Goal: Information Seeking & Learning: Learn about a topic

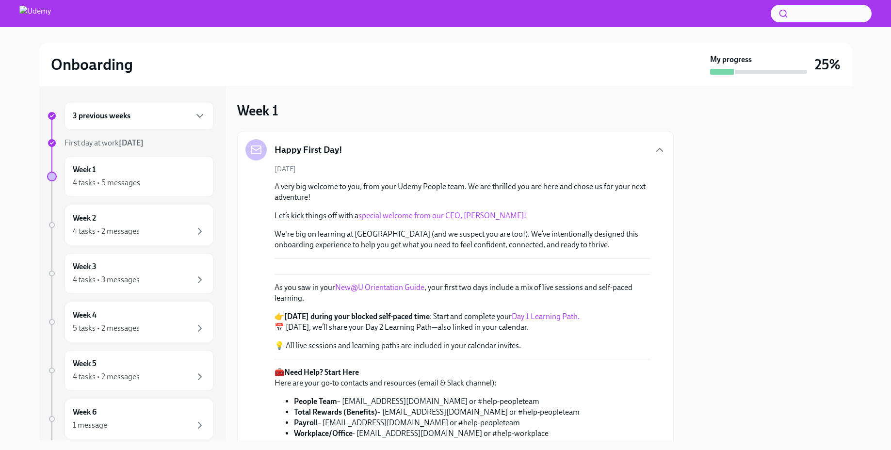
scroll to position [780, 0]
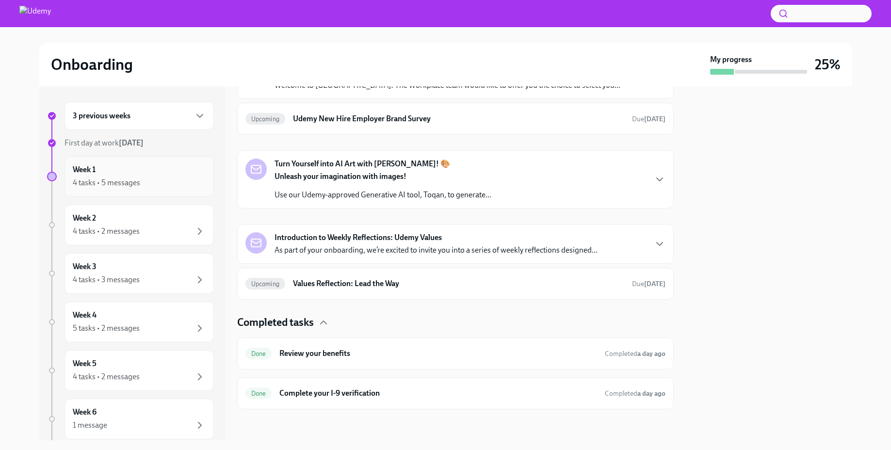
click at [153, 180] on div "4 tasks • 5 messages" at bounding box center [139, 183] width 133 height 12
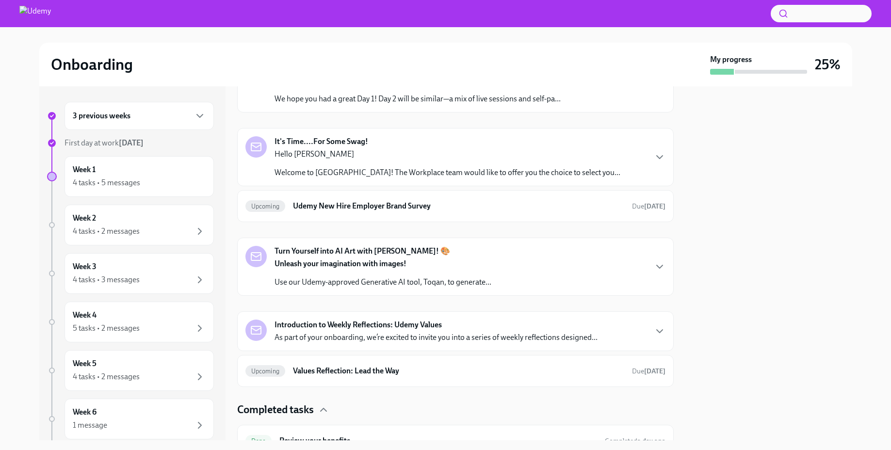
scroll to position [520, 0]
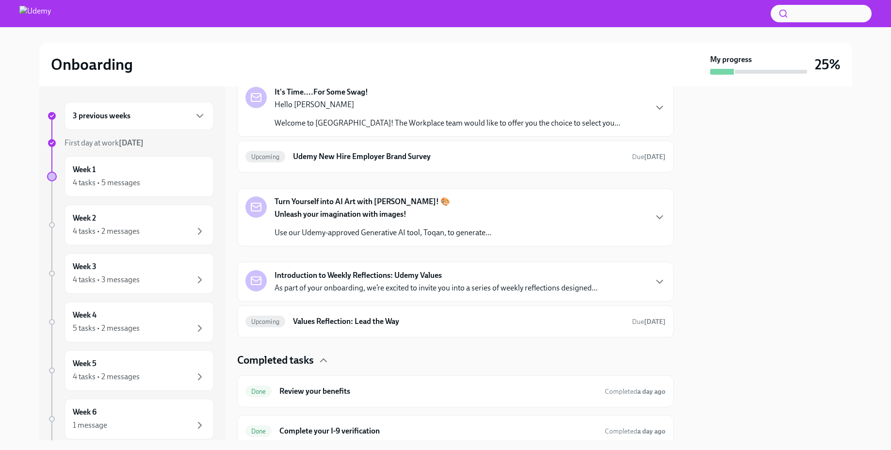
click at [561, 55] on div "Welcome to Day 2! Hi [PERSON_NAME], We hope you had a great Day 1! Day 2 will b…" at bounding box center [455, 34] width 420 height 42
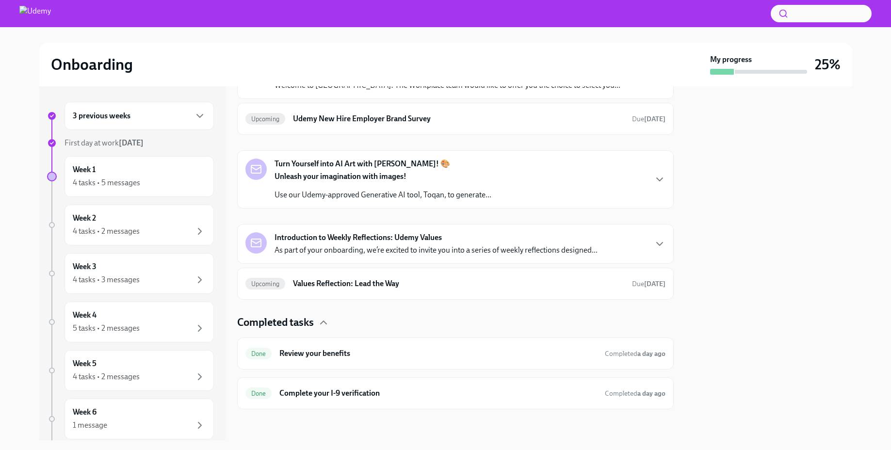
scroll to position [914, 0]
click at [419, 91] on div "Hello [PERSON_NAME] Welcome to Udemy! The Workplace team would like to offer yo…" at bounding box center [447, 76] width 346 height 29
drag, startPoint x: 430, startPoint y: 235, endPoint x: 479, endPoint y: 236, distance: 49.0
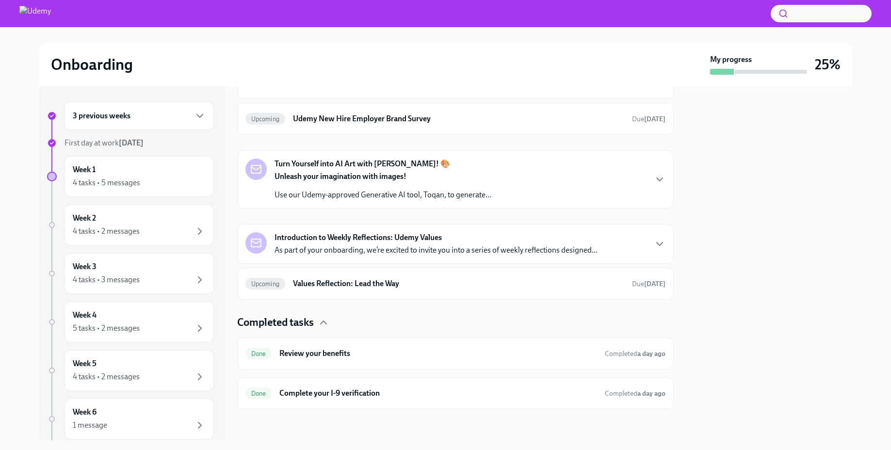
copy p "GKU1GZENOJ"
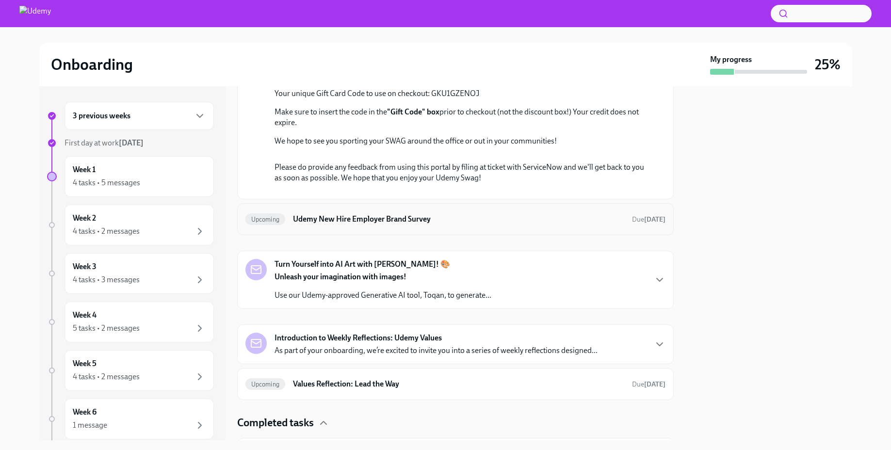
scroll to position [783, 0]
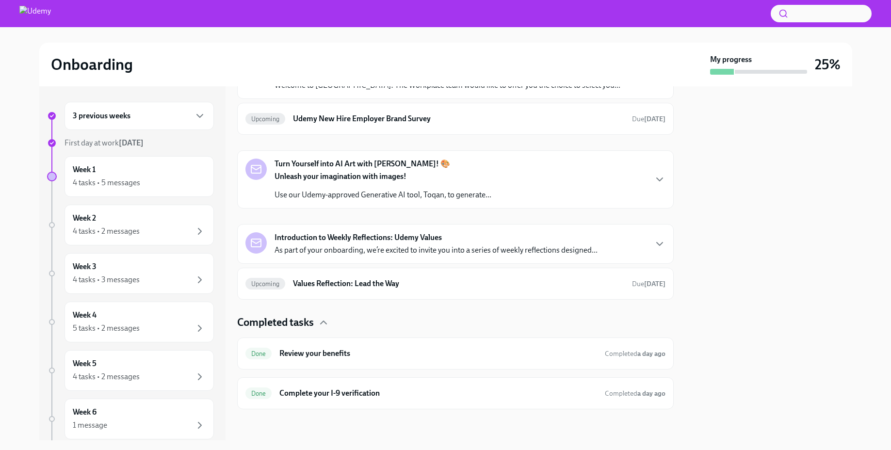
scroll to position [960, 0]
click at [490, 200] on div "Turn Yourself into AI Art with [PERSON_NAME]! 🎨 Unleash your imagination with i…" at bounding box center [382, 180] width 217 height 42
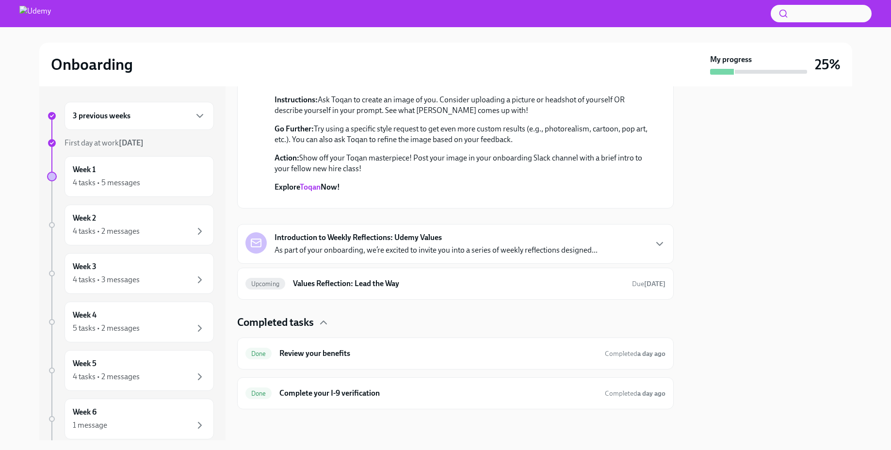
scroll to position [1421, 0]
click at [391, 235] on strong "Introduction to Weekly Reflections: Udemy Values" at bounding box center [357, 237] width 167 height 11
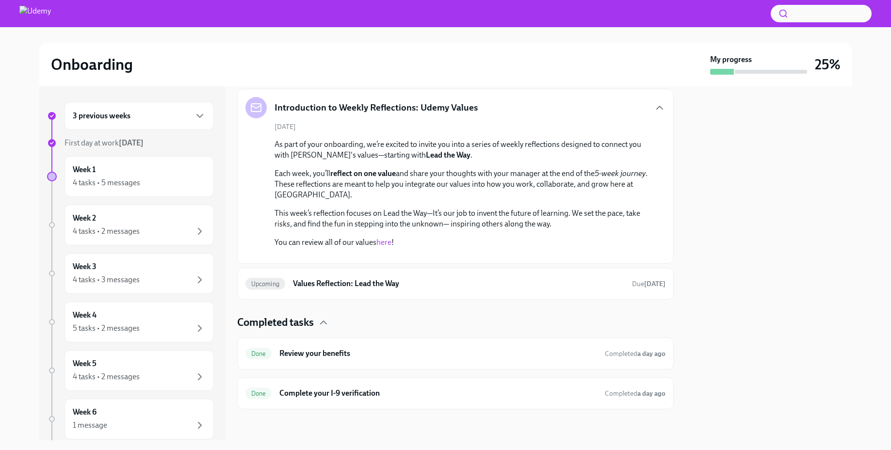
scroll to position [1702, 0]
click at [374, 279] on h6 "Values Reflection: Lead the Way" at bounding box center [458, 283] width 331 height 11
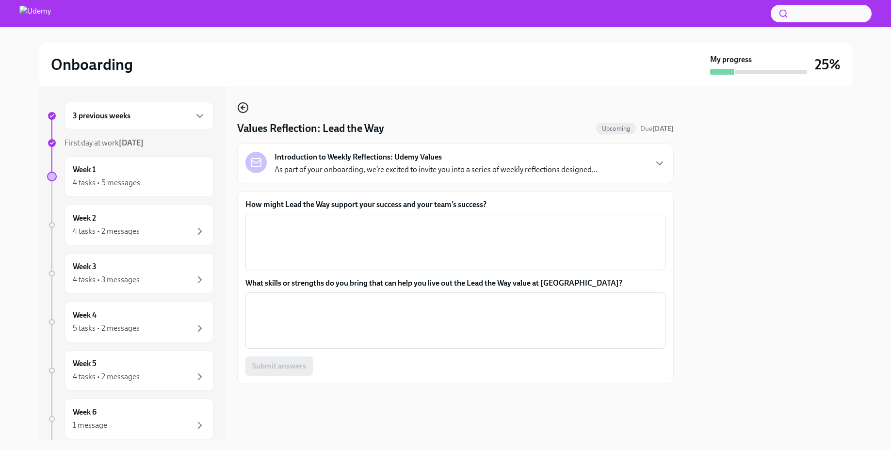
click at [241, 107] on icon "button" at bounding box center [242, 108] width 2 height 4
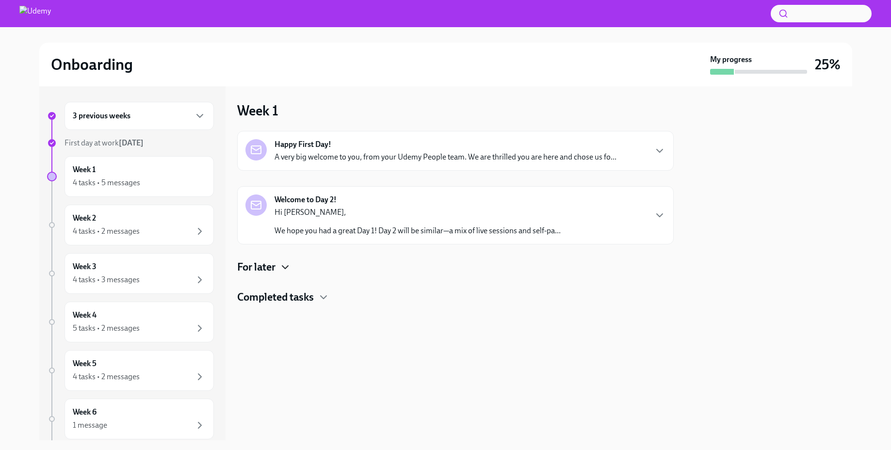
click at [286, 267] on icon "button" at bounding box center [285, 267] width 12 height 12
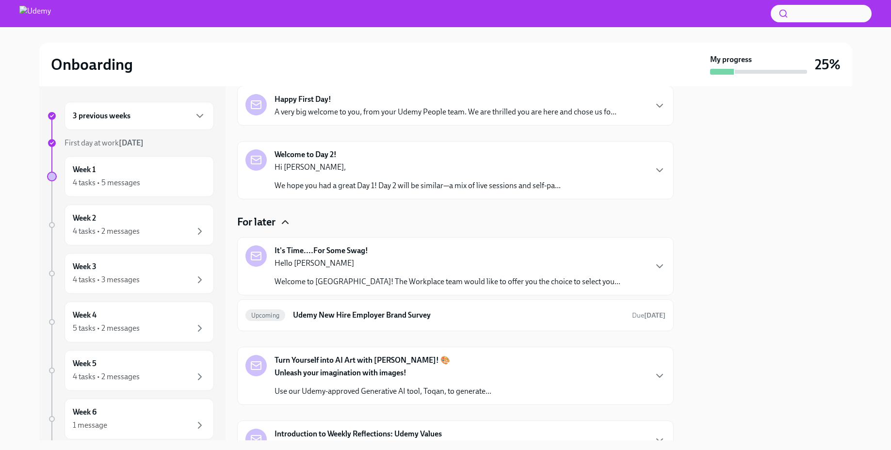
scroll to position [162, 0]
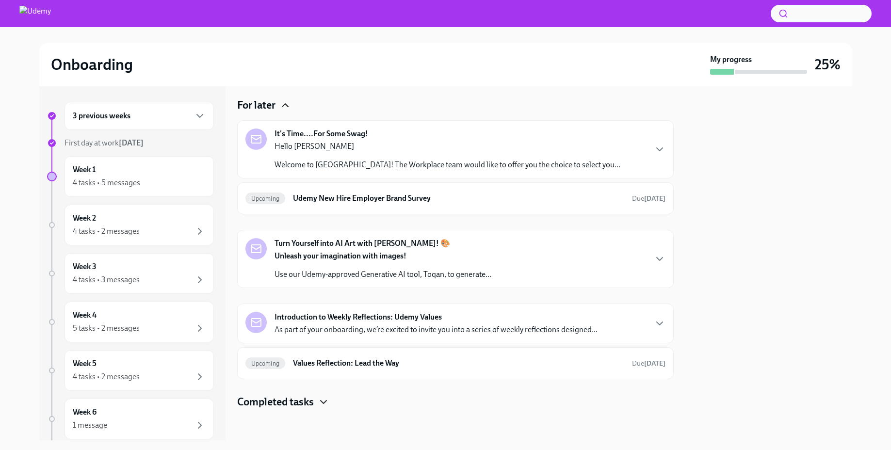
click at [328, 397] on icon "button" at bounding box center [324, 402] width 12 height 12
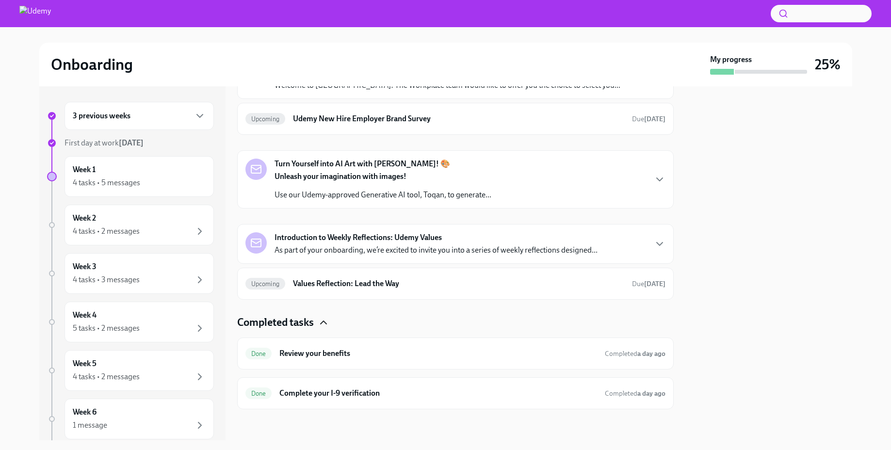
scroll to position [0, 0]
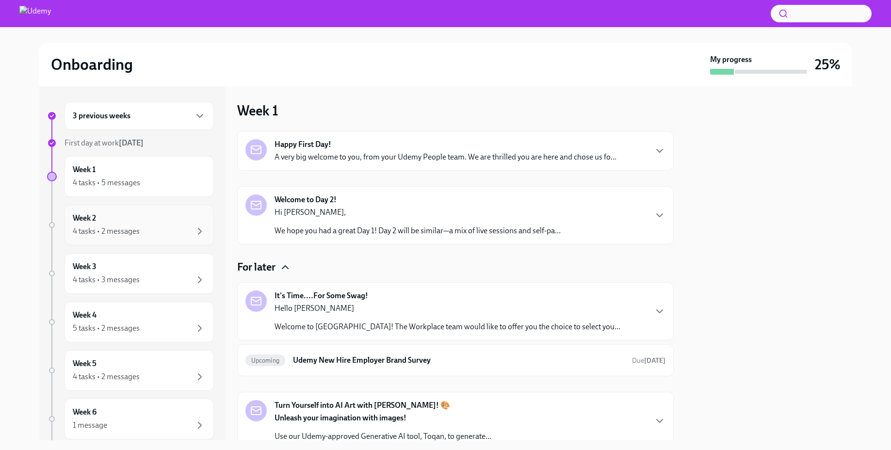
click at [119, 230] on div "4 tasks • 2 messages" at bounding box center [106, 231] width 67 height 11
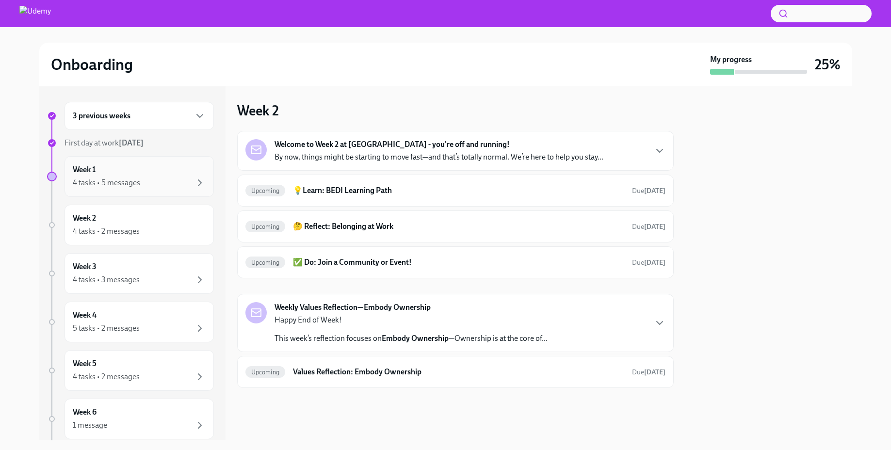
click at [146, 167] on div "Week 1 4 tasks • 5 messages" at bounding box center [139, 176] width 133 height 24
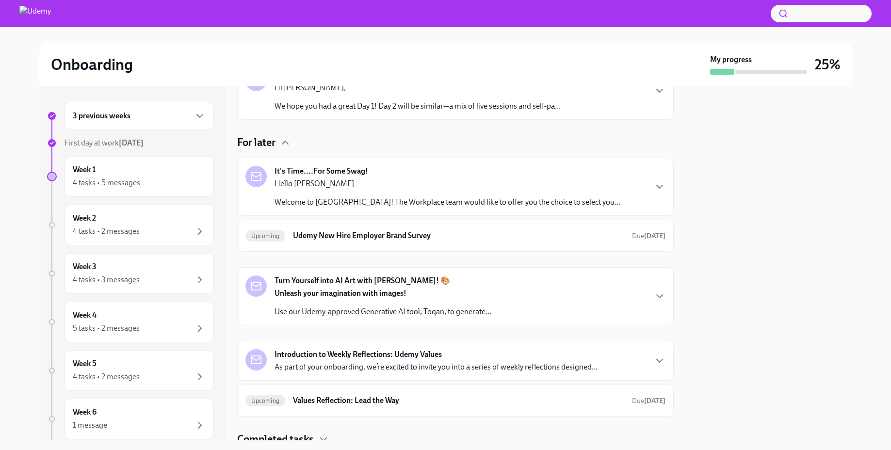
scroll to position [162, 0]
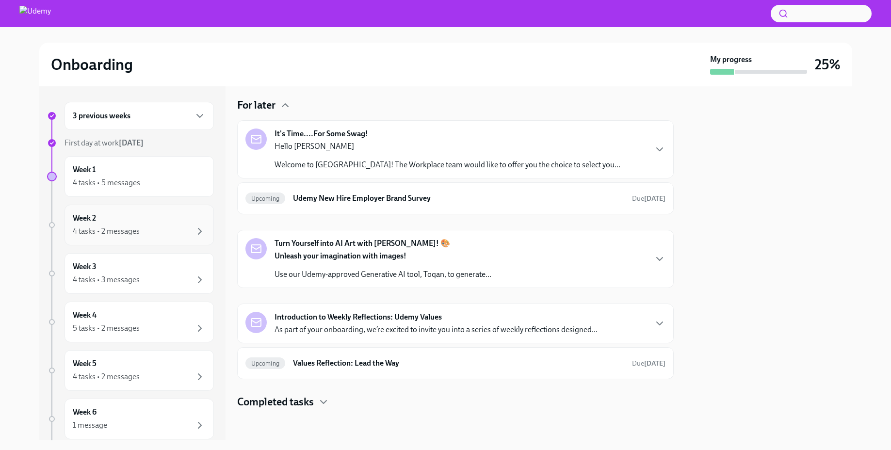
click at [162, 223] on div "Week 2 4 tasks • 2 messages" at bounding box center [139, 225] width 133 height 24
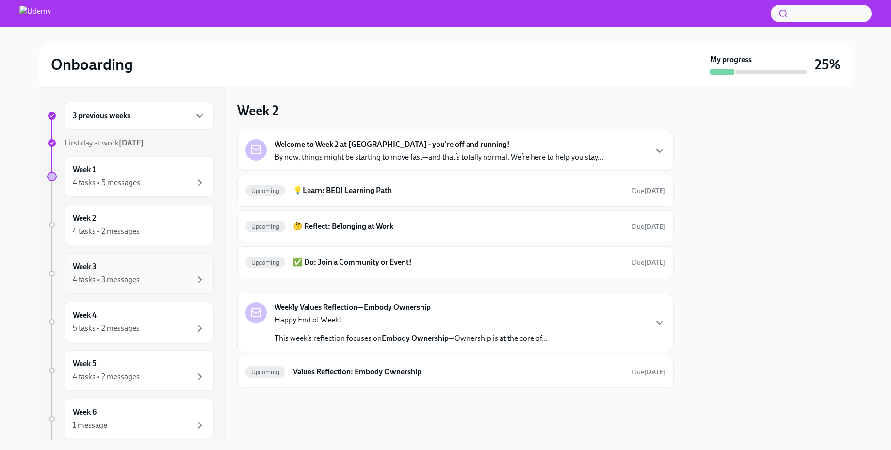
click at [149, 262] on div "Week 3 4 tasks • 3 messages" at bounding box center [139, 273] width 133 height 24
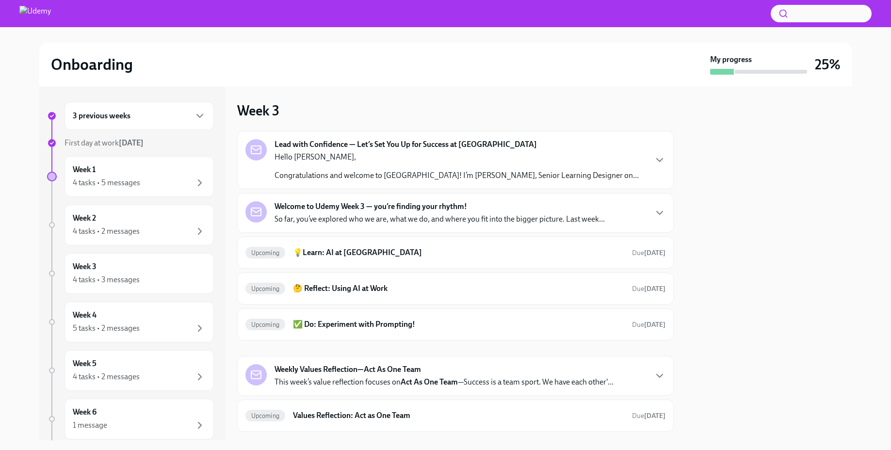
click at [447, 212] on div "Welcome to Udemy Week 3 — you’re finding your rhythm! So far, you’ve explored w…" at bounding box center [439, 212] width 330 height 23
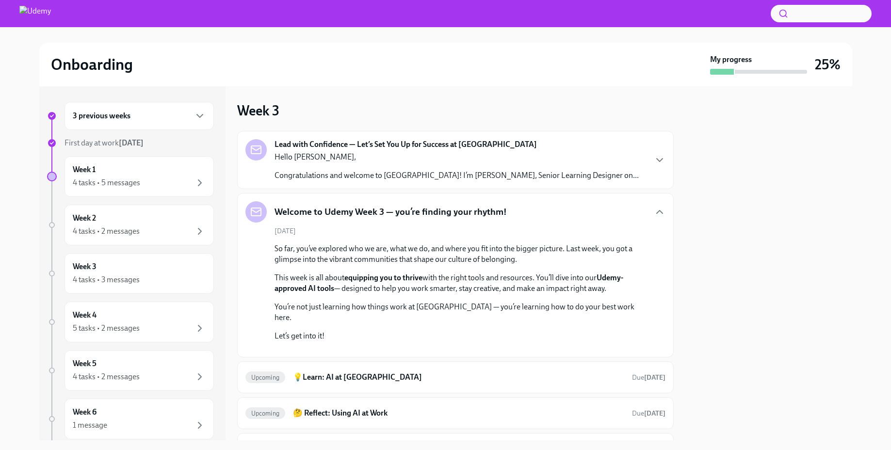
click at [384, 209] on h5 "Welcome to Udemy Week 3 — you’re finding your rhythm!" at bounding box center [390, 212] width 232 height 13
click at [333, 213] on h5 "Welcome to Udemy Week 3 — you’re finding your rhythm!" at bounding box center [390, 212] width 232 height 13
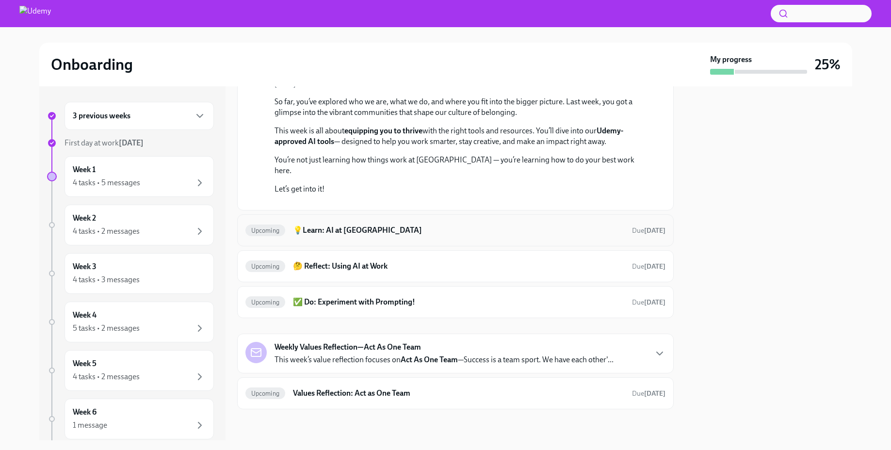
scroll to position [277, 0]
click at [129, 321] on div "Week 4 5 tasks • 2 messages" at bounding box center [139, 322] width 133 height 24
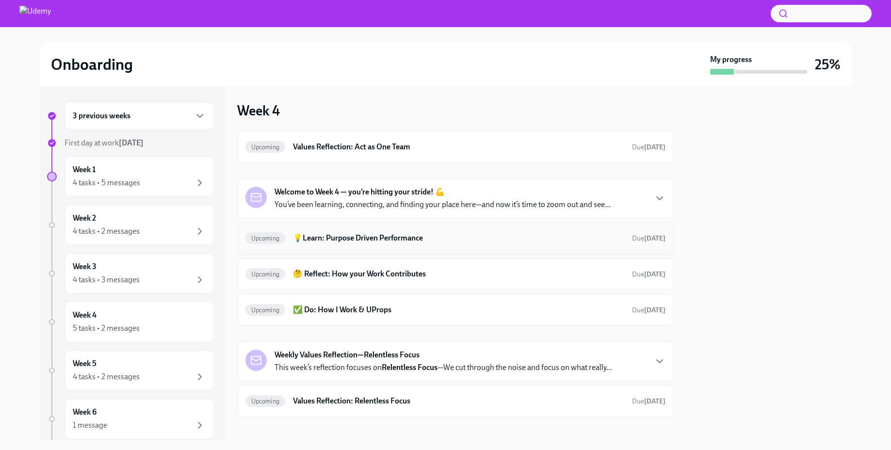
click at [356, 241] on h6 "💡Learn: Purpose Driven Performance" at bounding box center [458, 238] width 331 height 11
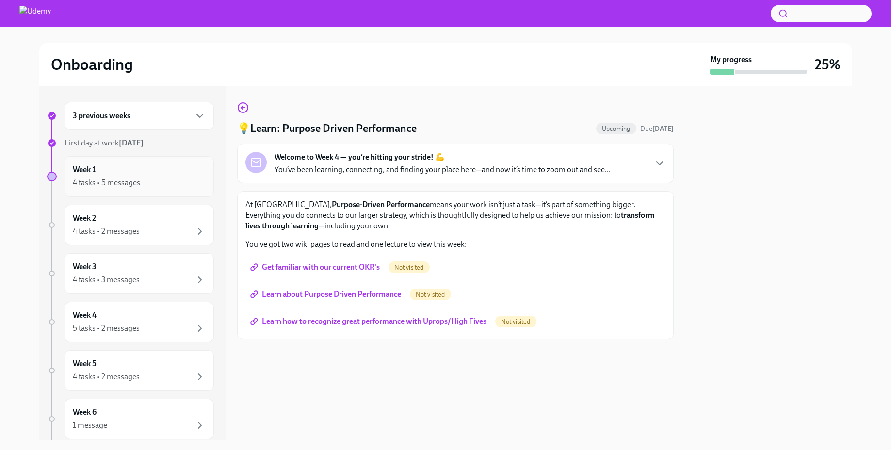
click at [138, 171] on div "Week 1 4 tasks • 5 messages" at bounding box center [139, 176] width 133 height 24
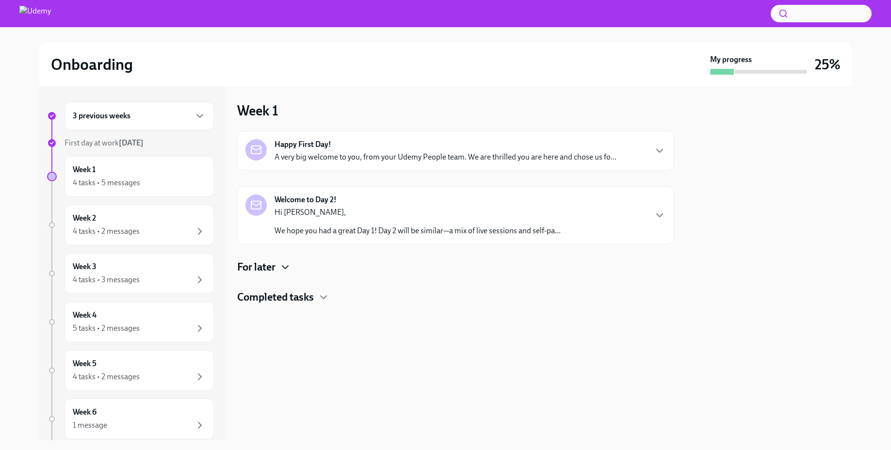
click at [288, 263] on icon "button" at bounding box center [285, 267] width 12 height 12
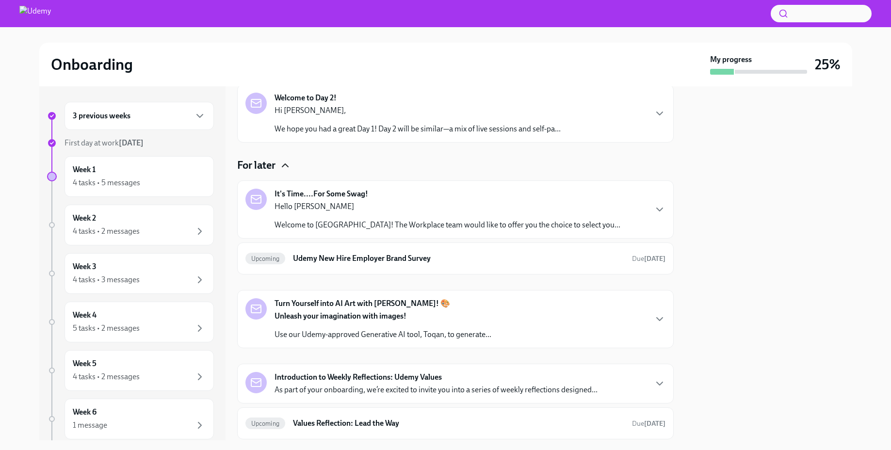
scroll to position [162, 0]
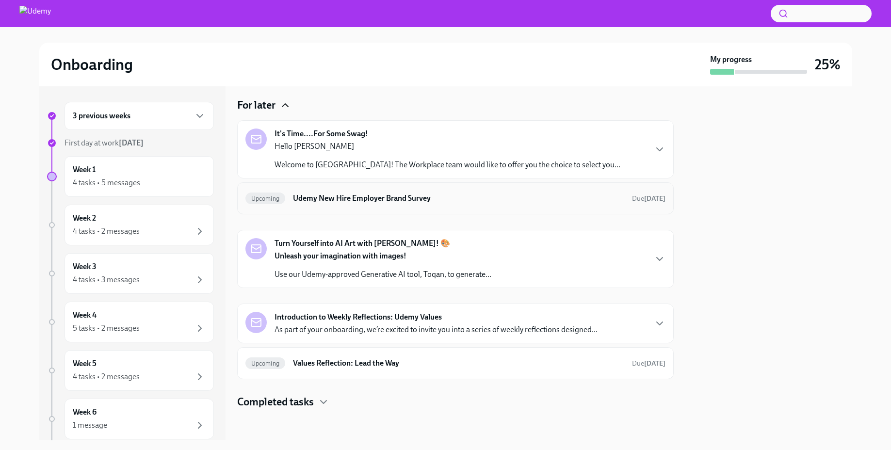
click at [358, 196] on h6 "Udemy New Hire Employer Brand Survey" at bounding box center [458, 198] width 331 height 11
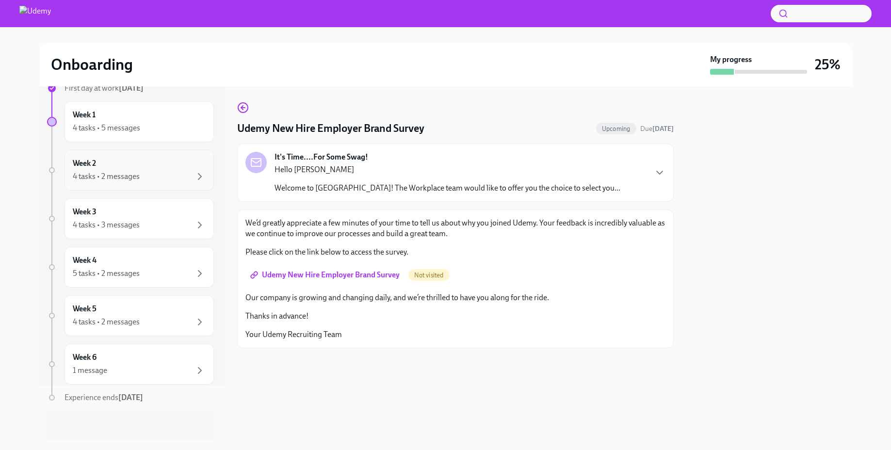
scroll to position [56, 0]
click at [120, 353] on div "Week 6 1 message" at bounding box center [139, 363] width 133 height 24
